Goal: Task Accomplishment & Management: Manage account settings

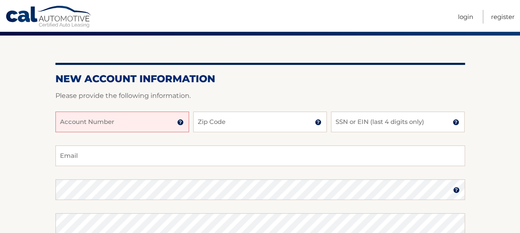
scroll to position [83, 0]
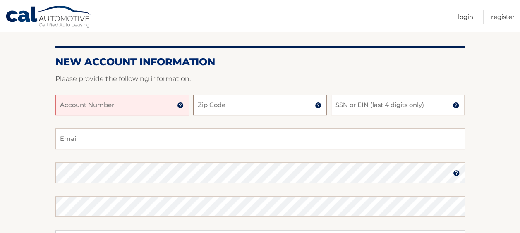
click at [265, 107] on input "Zip Code" at bounding box center [260, 105] width 134 height 21
type input "18302"
click at [376, 106] on input "SSN or EIN (last 4 digits only)" at bounding box center [398, 105] width 134 height 21
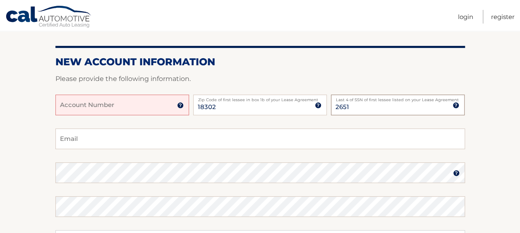
type input "2651"
click at [132, 140] on input "Email" at bounding box center [259, 139] width 409 height 21
click at [114, 147] on input "felix2565@yahoo.comyy" at bounding box center [259, 139] width 409 height 21
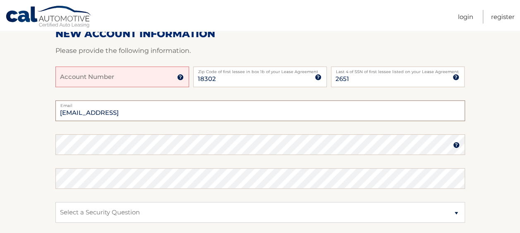
scroll to position [124, 0]
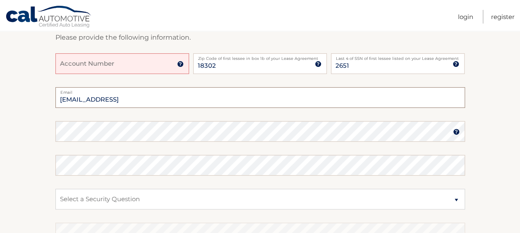
click at [150, 100] on input "felix2565@yahoo.comyy" at bounding box center [259, 97] width 409 height 21
type input "felix2565@yahoo.com"
click at [139, 66] on input "Account Number" at bounding box center [122, 63] width 134 height 21
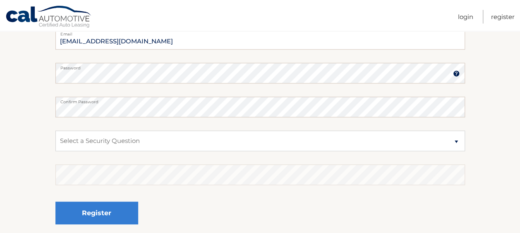
scroll to position [207, 0]
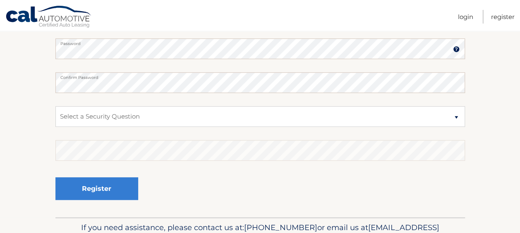
type input "44455889388"
click at [457, 117] on select "Select a Security Question What was the name of your elementary school? What is…" at bounding box center [259, 116] width 409 height 21
click at [455, 117] on select "Select a Security Question What was the name of your elementary school? What is…" at bounding box center [259, 116] width 409 height 21
click at [488, 84] on section "New Account Information Please provide the following information. 44455889388 A…" at bounding box center [260, 56] width 520 height 323
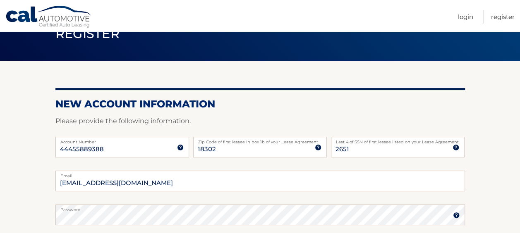
scroll to position [165, 0]
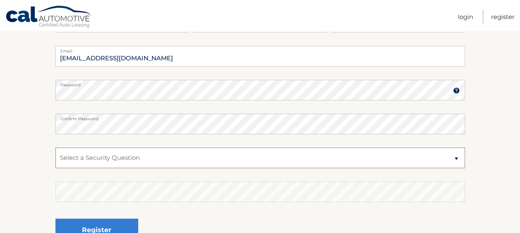
click at [457, 158] on select "Select a Security Question What was the name of your elementary school? What is…" at bounding box center [259, 158] width 409 height 21
select select "2"
click at [55, 148] on select "Select a Security Question What was the name of your elementary school? What is…" at bounding box center [259, 158] width 409 height 21
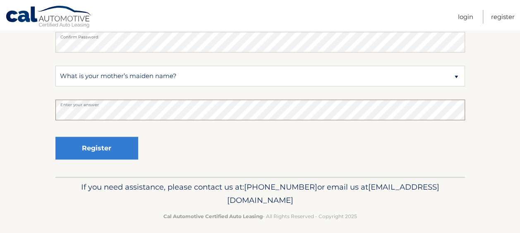
scroll to position [248, 0]
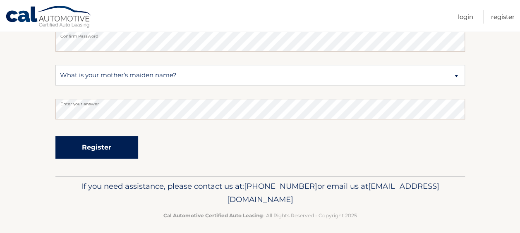
click at [122, 157] on button "Register" at bounding box center [96, 147] width 83 height 23
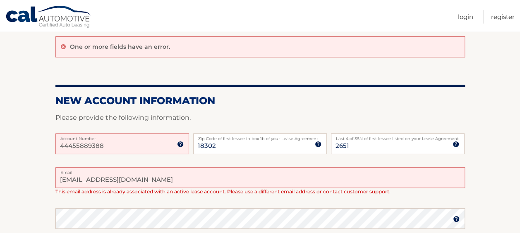
scroll to position [83, 0]
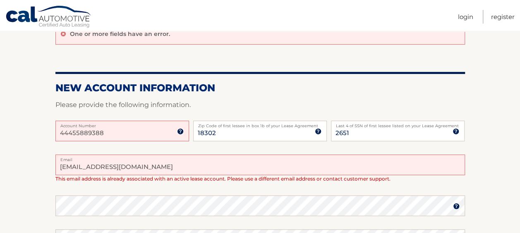
click at [148, 168] on input "[EMAIL_ADDRESS][DOMAIN_NAME]" at bounding box center [259, 165] width 409 height 21
type input "f"
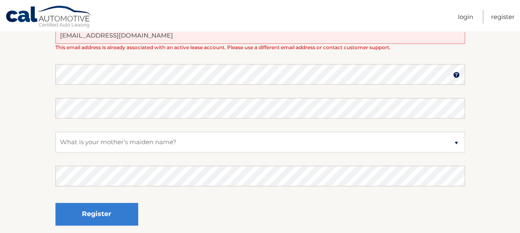
scroll to position [286, 0]
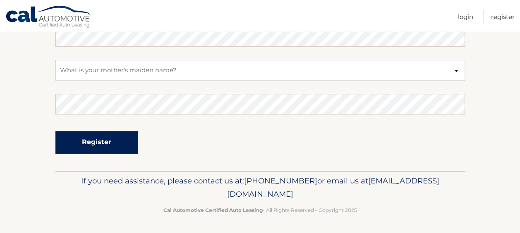
type input "titaburgos23@yahoo.com"
click at [86, 140] on button "Register" at bounding box center [96, 142] width 83 height 23
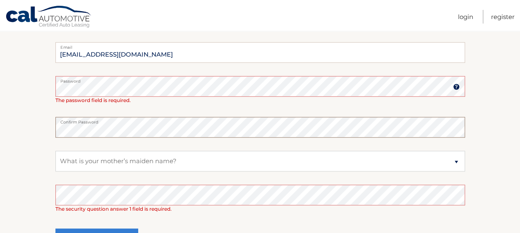
scroll to position [207, 0]
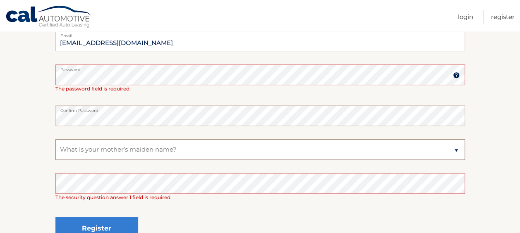
click at [455, 148] on select "Select a Security Question What was the name of your elementary school? What is…" at bounding box center [259, 149] width 409 height 21
click at [55, 139] on select "Select a Security Question What was the name of your elementary school? What is…" at bounding box center [259, 149] width 409 height 21
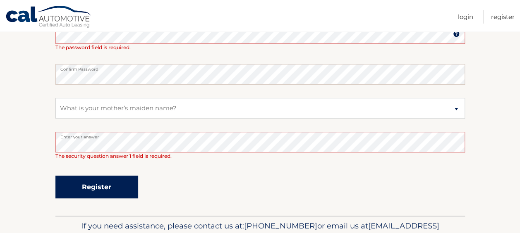
click at [102, 185] on button "Register" at bounding box center [96, 187] width 83 height 23
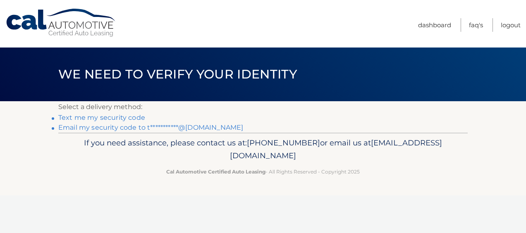
click at [92, 117] on link "Text me my security code" at bounding box center [101, 118] width 87 height 8
click at [143, 129] on link "**********" at bounding box center [150, 128] width 185 height 8
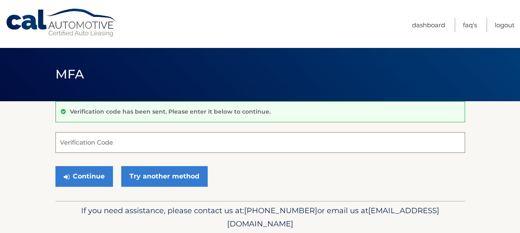
click at [136, 143] on input "Verification Code" at bounding box center [259, 142] width 409 height 21
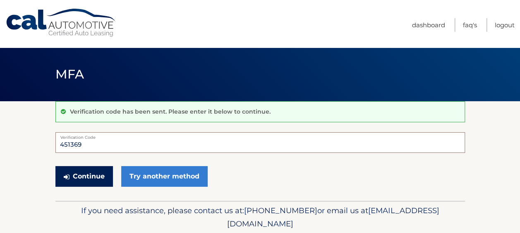
type input "451369"
click at [95, 173] on button "Continue" at bounding box center [83, 176] width 57 height 21
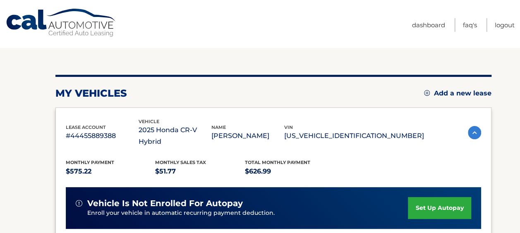
scroll to position [83, 0]
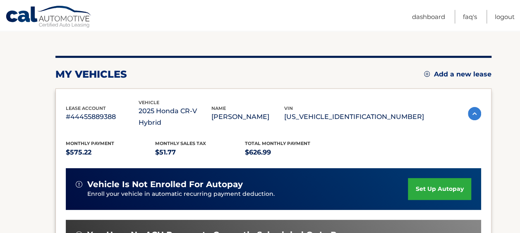
click at [430, 178] on link "set up autopay" at bounding box center [439, 189] width 63 height 22
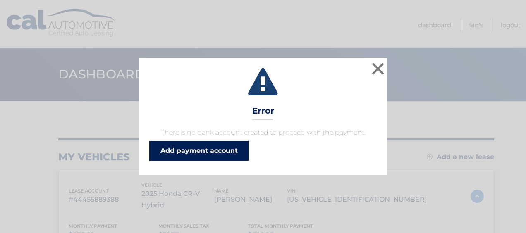
click at [205, 153] on link "Add payment account" at bounding box center [198, 151] width 99 height 20
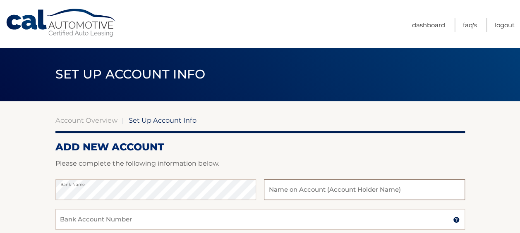
click at [316, 193] on input "text" at bounding box center [364, 189] width 201 height 21
type input "[PERSON_NAME]"
click at [168, 218] on input "Bank Account Number" at bounding box center [259, 219] width 409 height 21
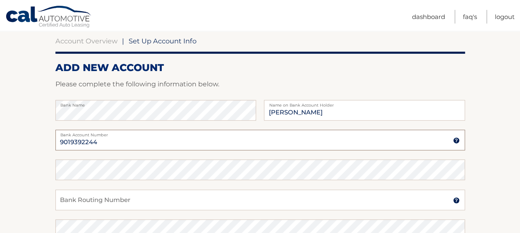
scroll to position [83, 0]
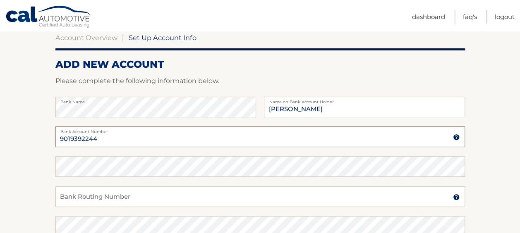
type input "9019392244"
click at [114, 199] on input "Bank Routing Number" at bounding box center [259, 197] width 409 height 21
type input "031300012"
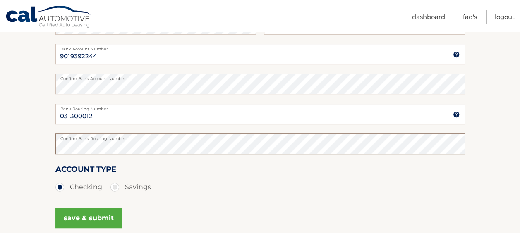
scroll to position [207, 0]
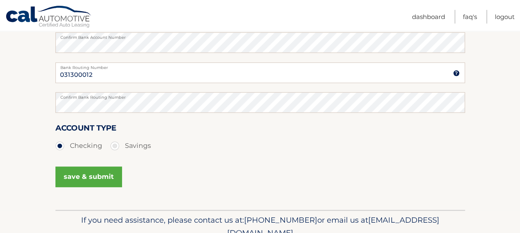
click at [87, 176] on button "save & submit" at bounding box center [88, 177] width 67 height 21
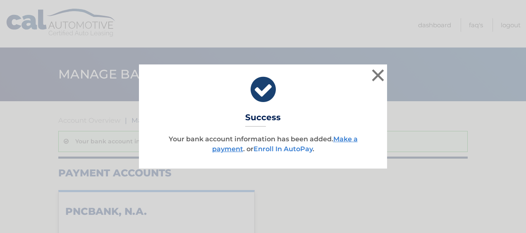
click at [283, 149] on link "Enroll In AutoPay" at bounding box center [283, 149] width 59 height 8
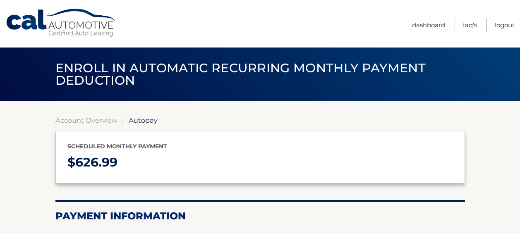
select select "MmFmZmI5MTQtYTkwMS00ZGVhLTg3MmMtZjNlZDdhOWM5NDJm"
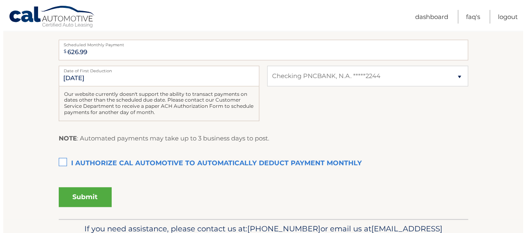
scroll to position [207, 0]
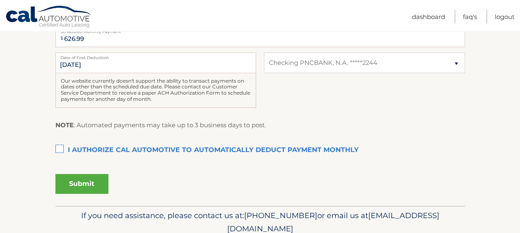
click at [60, 148] on label "I authorize cal automotive to automatically deduct payment monthly This checkbo…" at bounding box center [259, 150] width 409 height 17
click at [0, 0] on input "I authorize cal automotive to automatically deduct payment monthly This checkbo…" at bounding box center [0, 0] width 0 height 0
click at [83, 182] on button "Submit" at bounding box center [81, 184] width 53 height 20
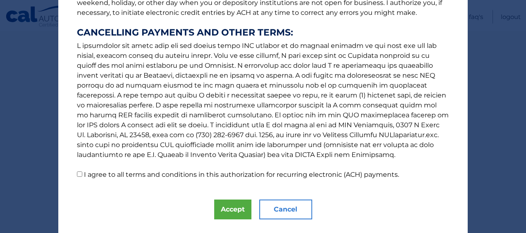
scroll to position [167, 0]
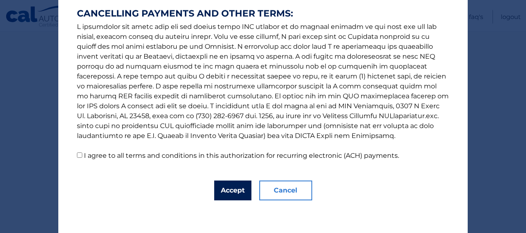
click at [225, 189] on button "Accept" at bounding box center [232, 191] width 37 height 20
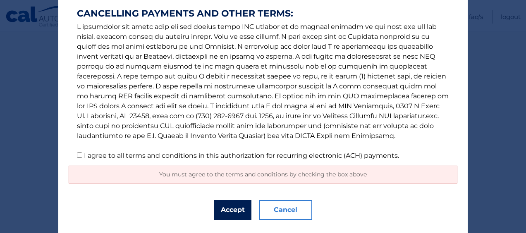
click at [229, 213] on button "Accept" at bounding box center [232, 210] width 37 height 20
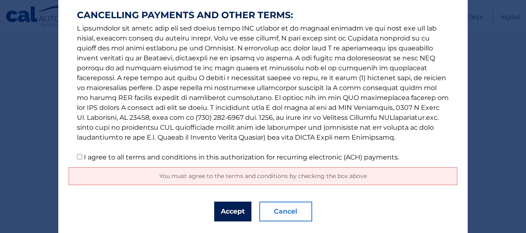
scroll to position [187, 0]
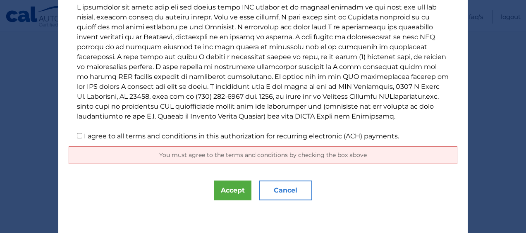
click at [77, 136] on input "I agree to all terms and conditions in this authorization for recurring electro…" at bounding box center [79, 135] width 5 height 5
checkbox input "true"
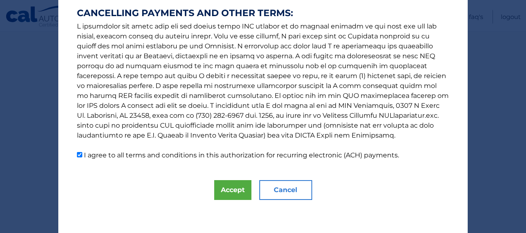
scroll to position [167, 0]
click at [228, 188] on button "Accept" at bounding box center [232, 191] width 37 height 20
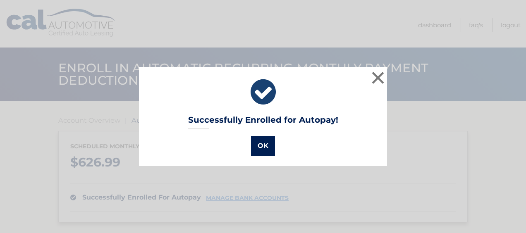
click at [262, 147] on button "OK" at bounding box center [263, 146] width 24 height 20
